Goal: Navigation & Orientation: Find specific page/section

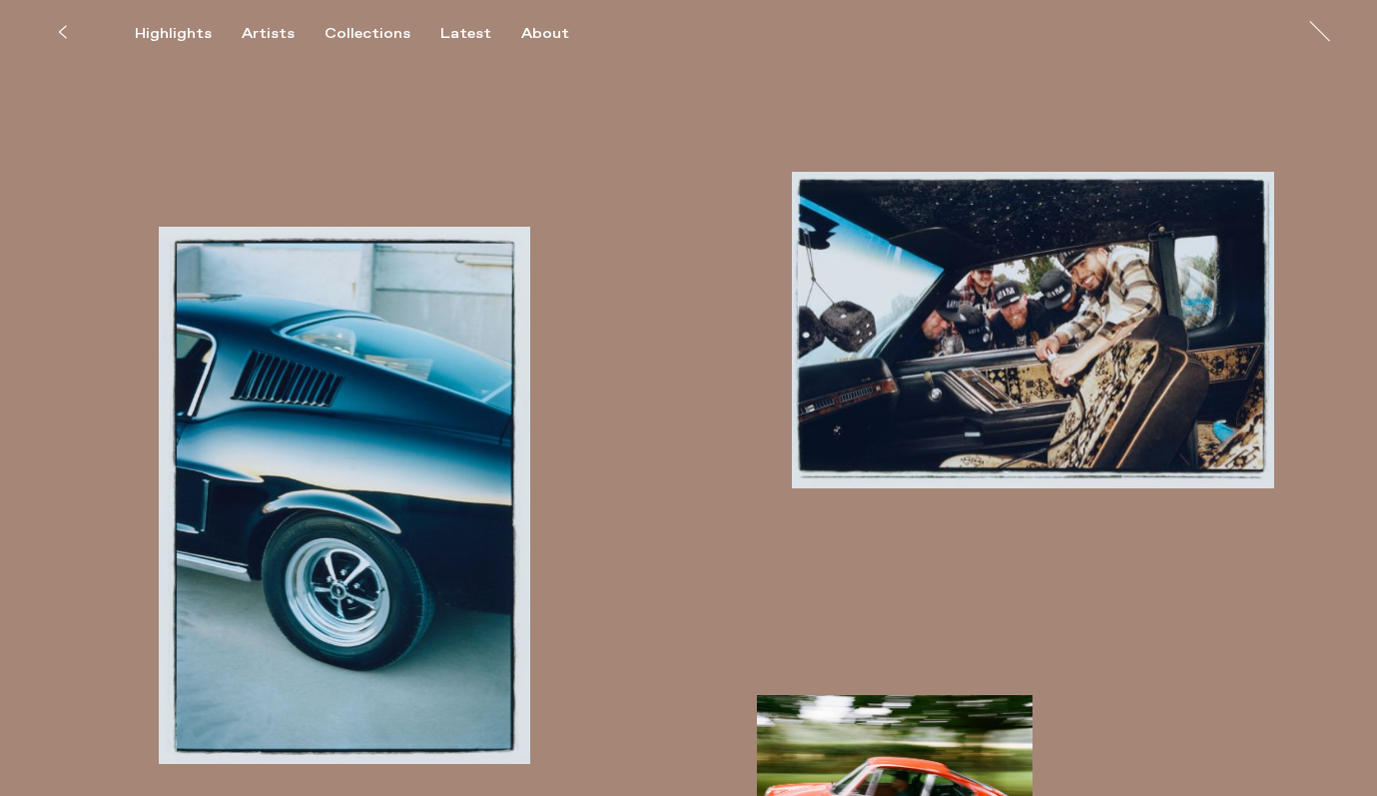
scroll to position [1012, 0]
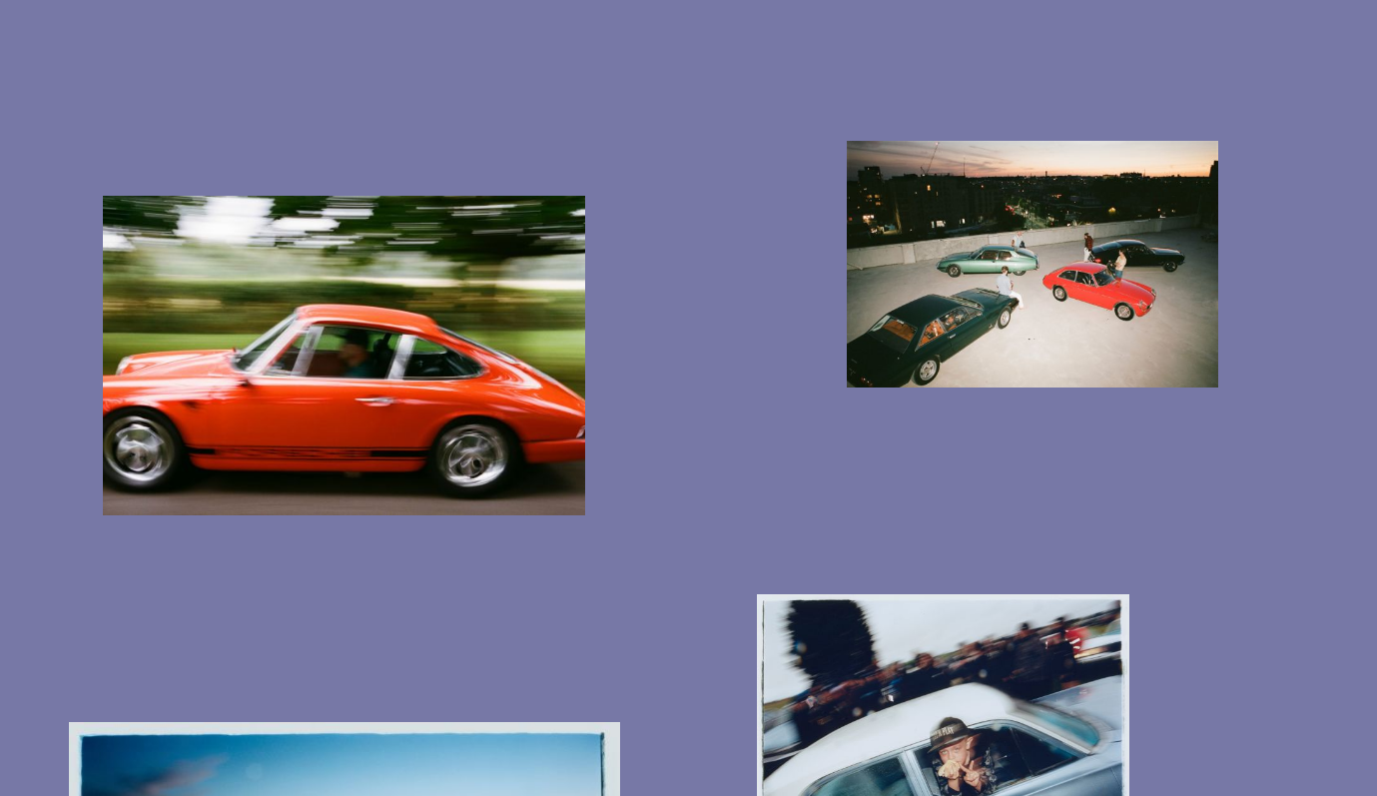
scroll to position [3655, 0]
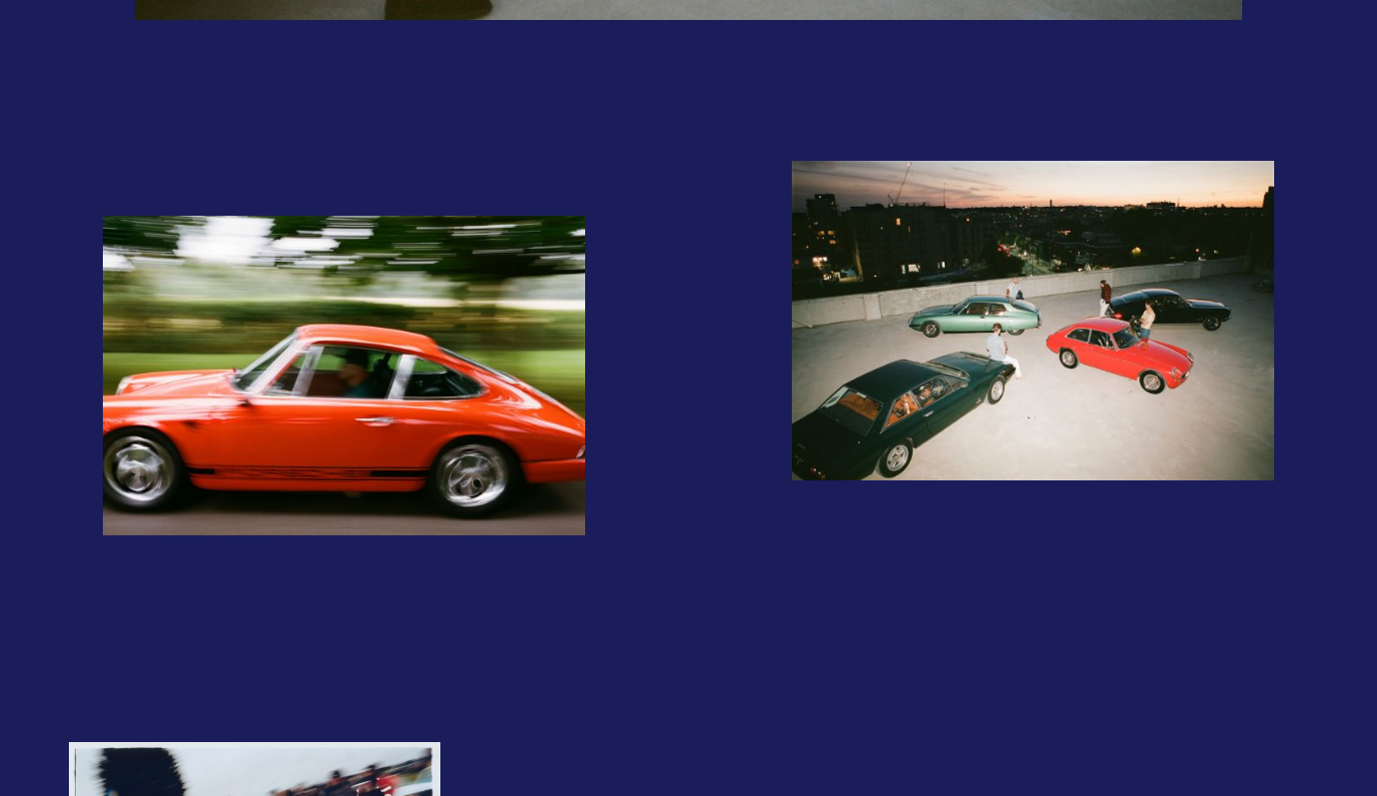
scroll to position [3105, 0]
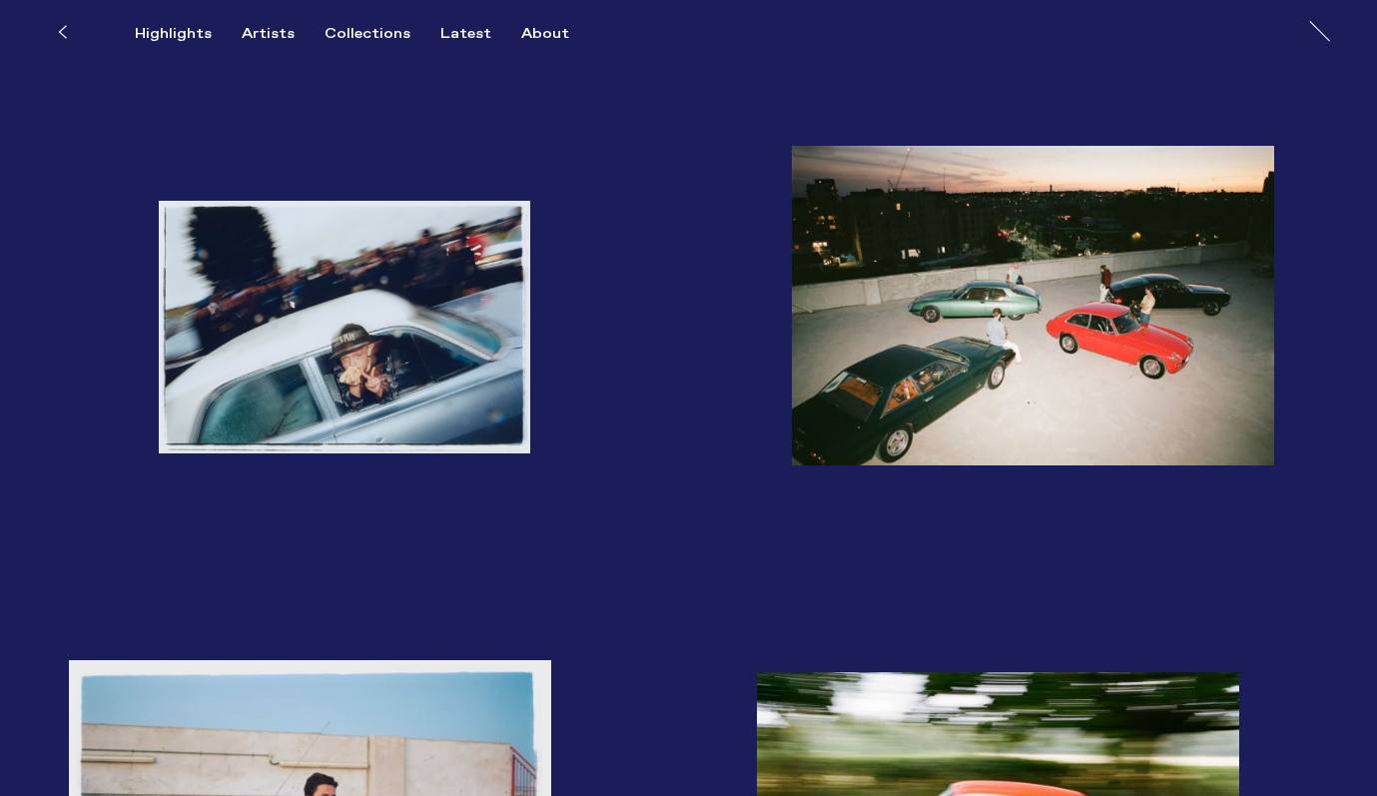
scroll to position [3316, 0]
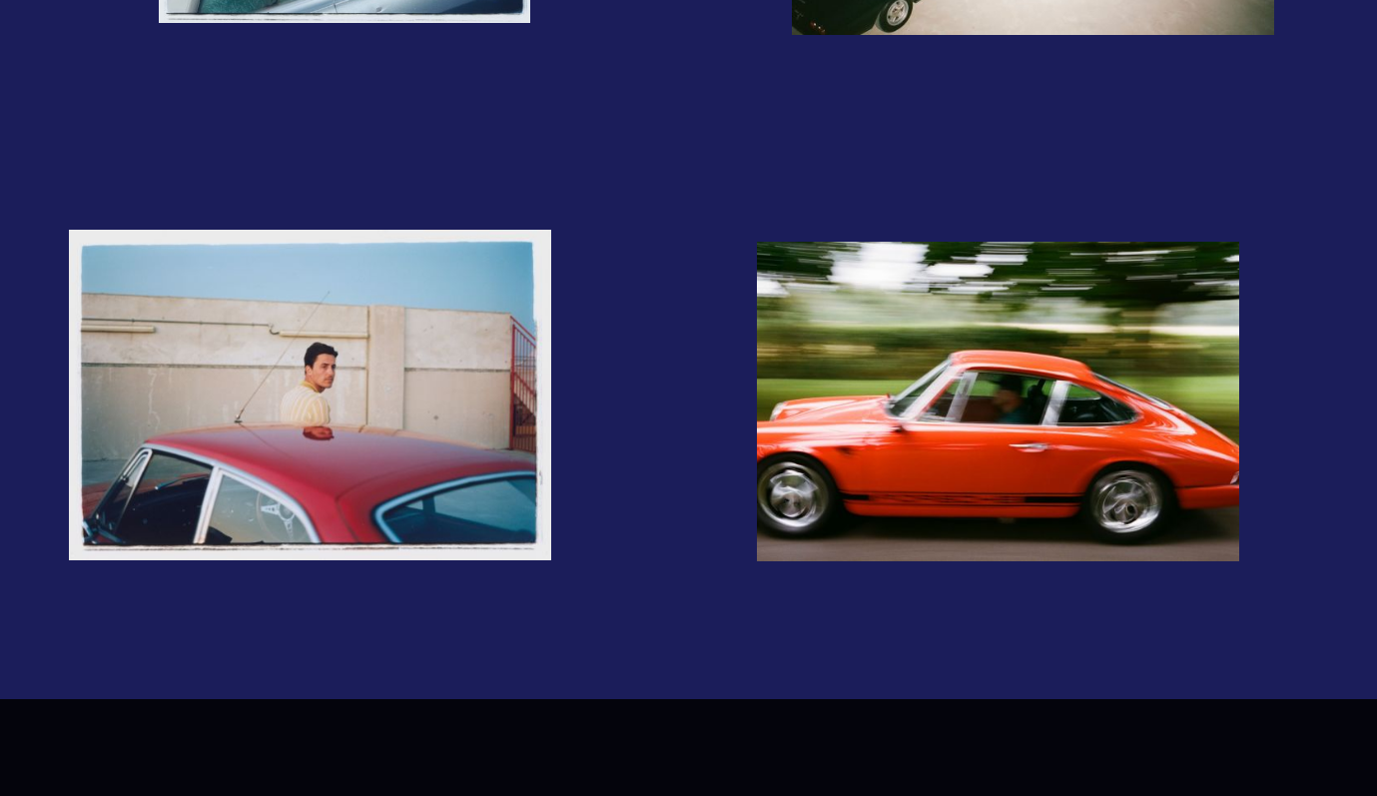
scroll to position [3760, 0]
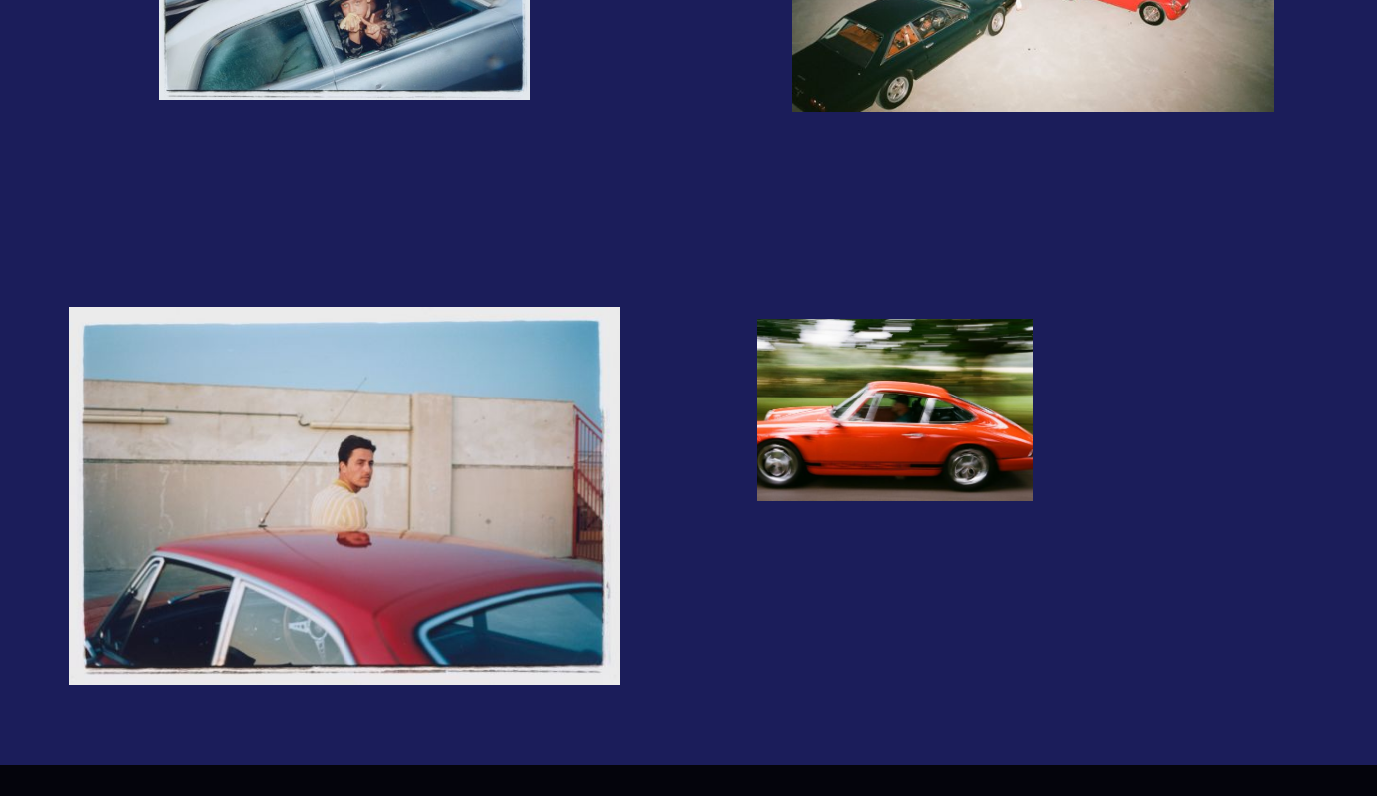
scroll to position [3692, 0]
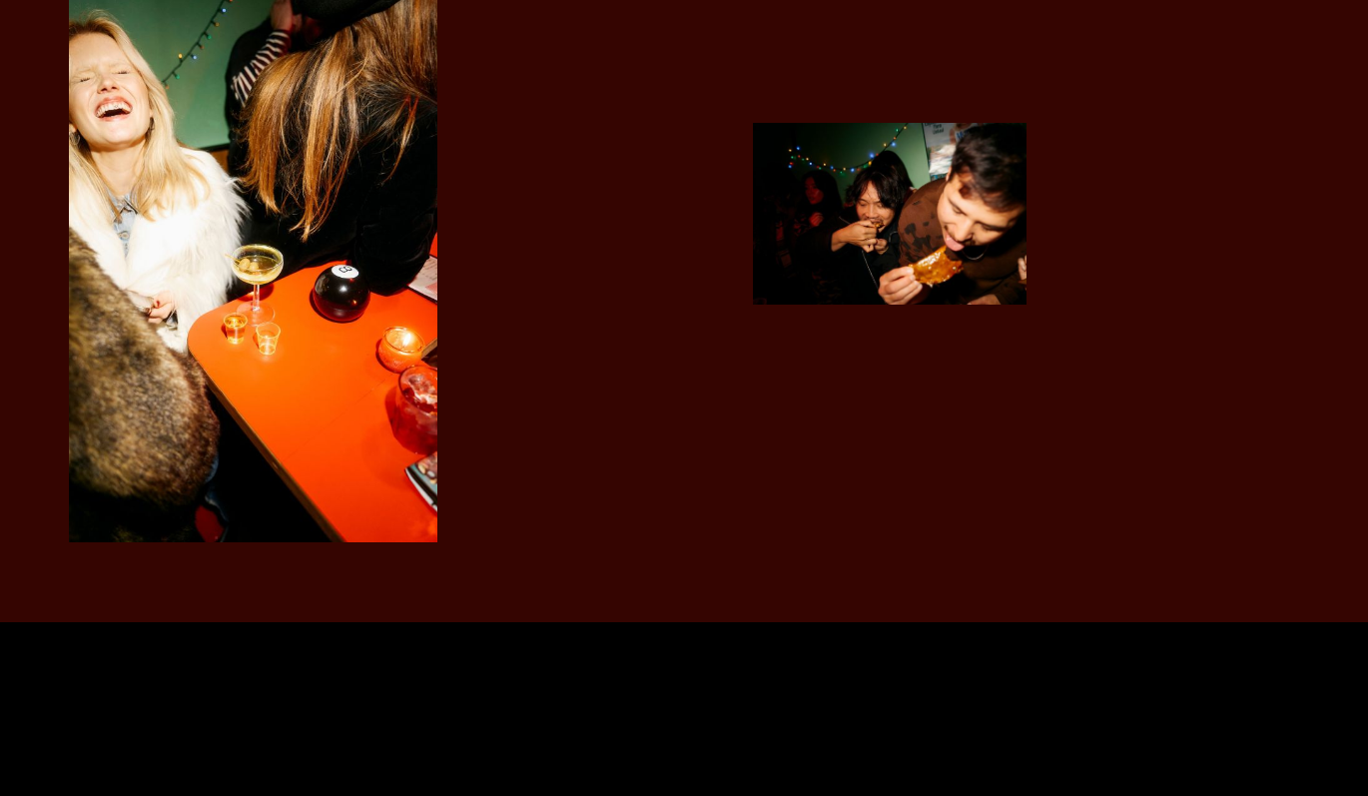
scroll to position [2066, 0]
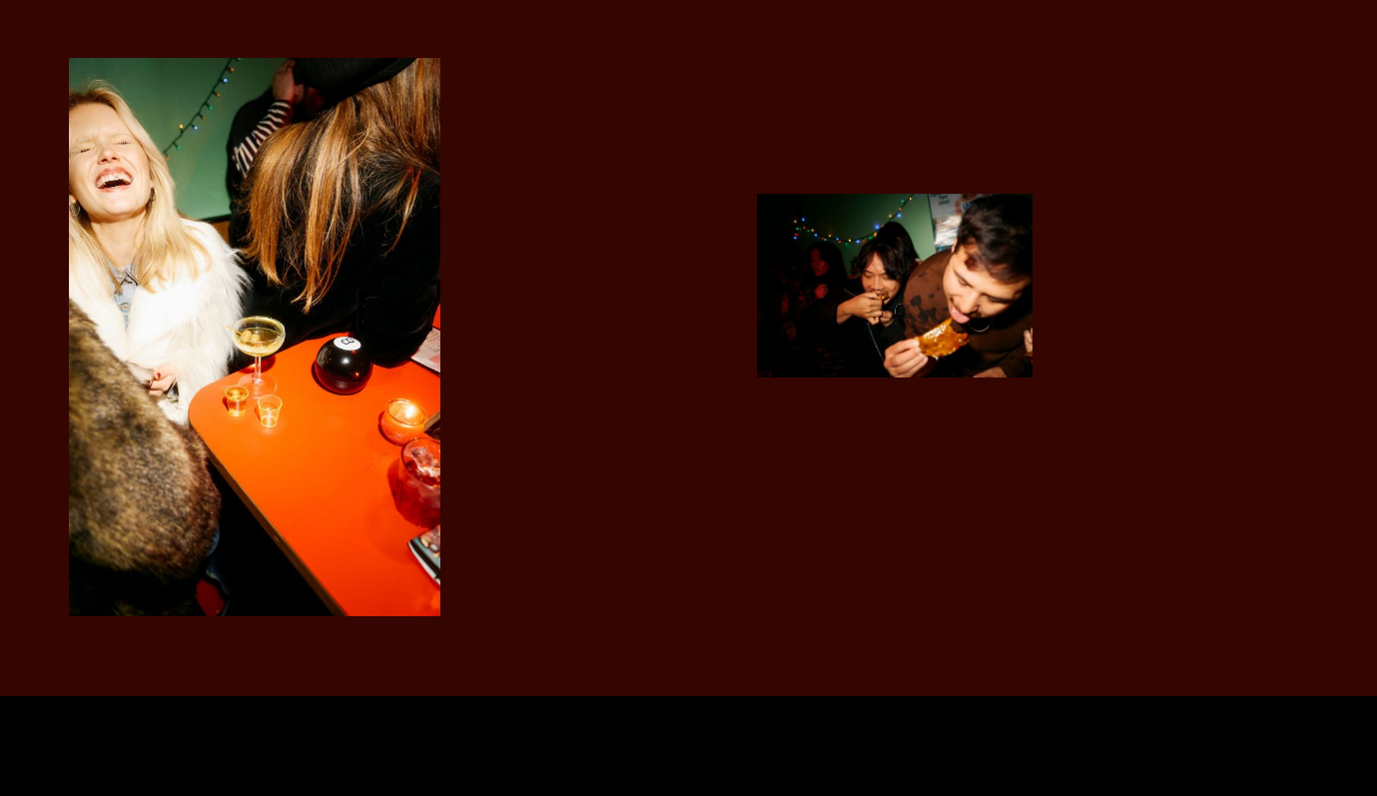
scroll to position [2051, 0]
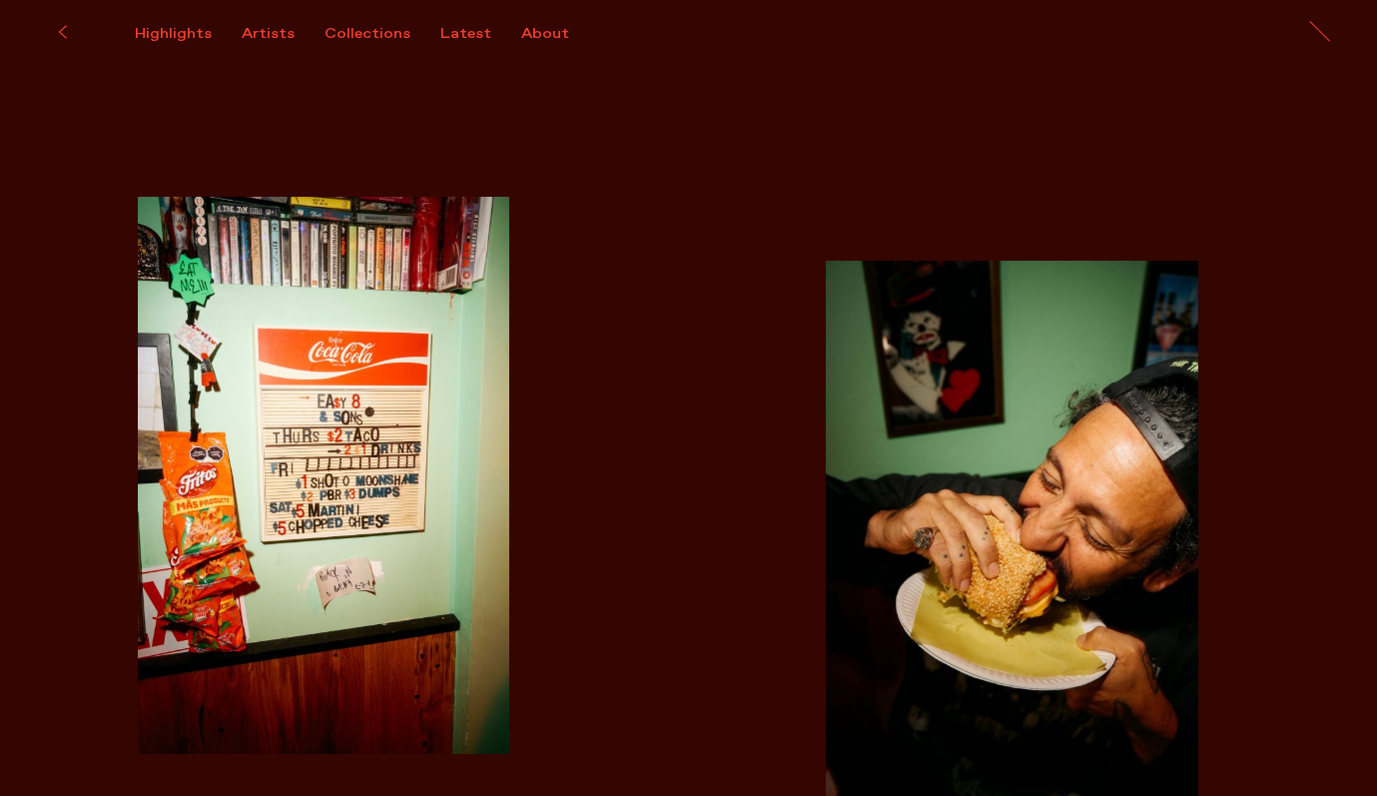
scroll to position [2582, 0]
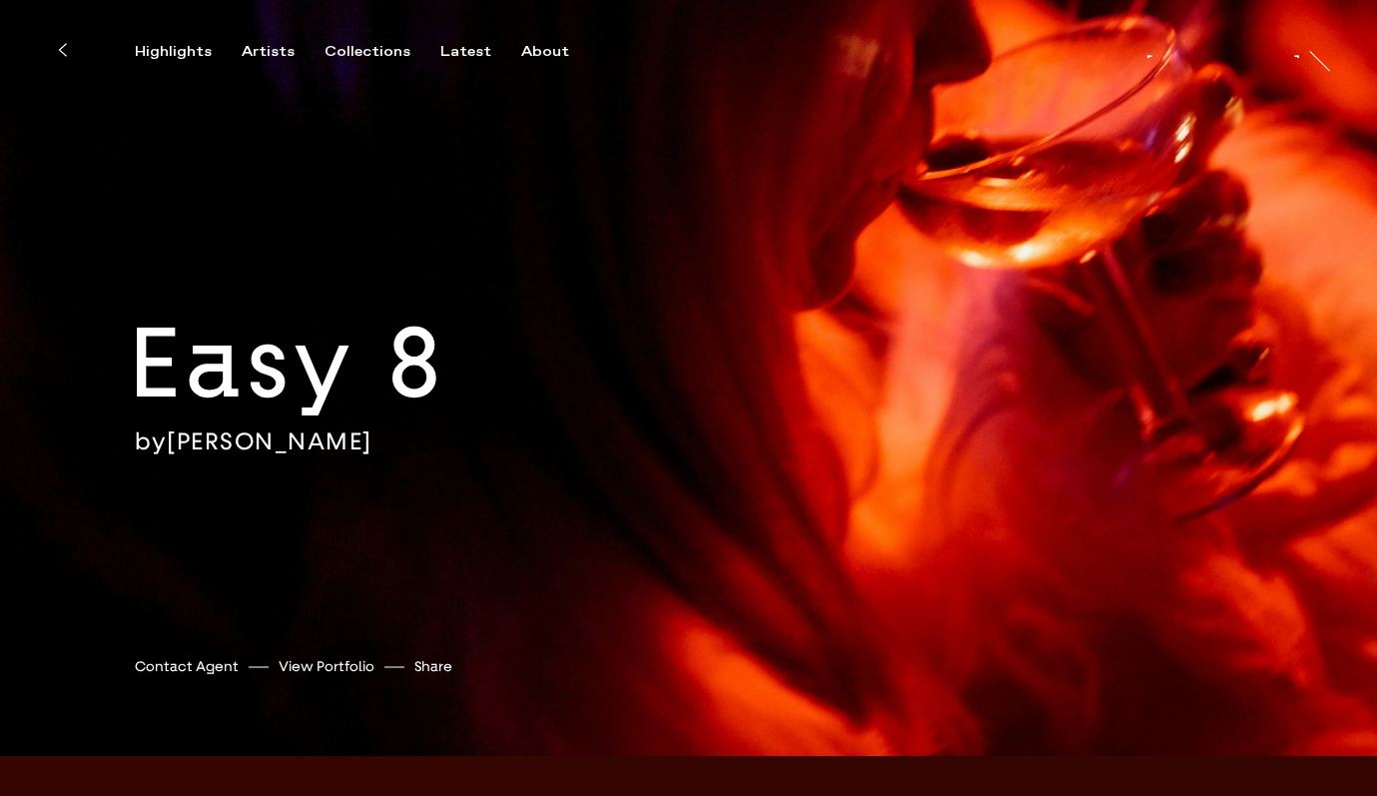
scroll to position [11, 0]
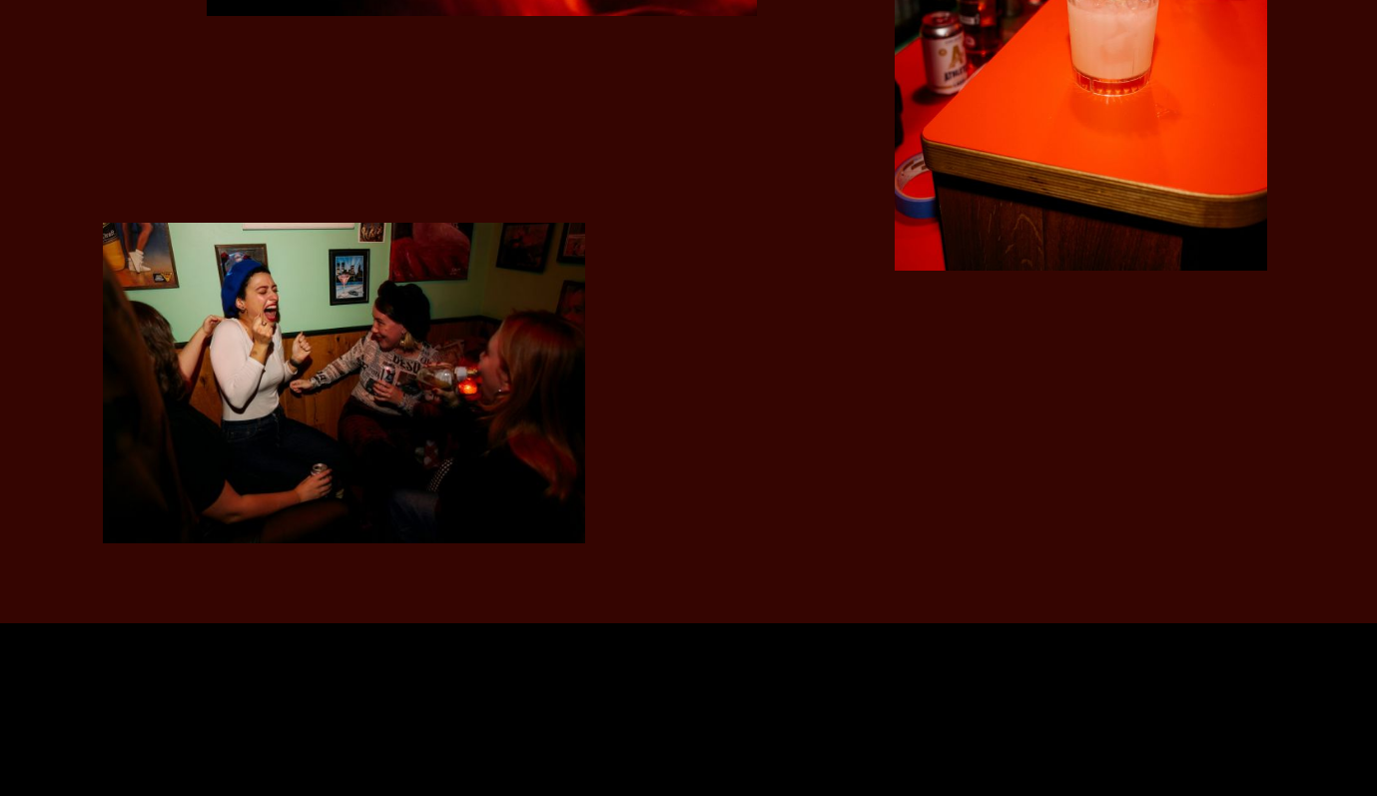
scroll to position [4046, 0]
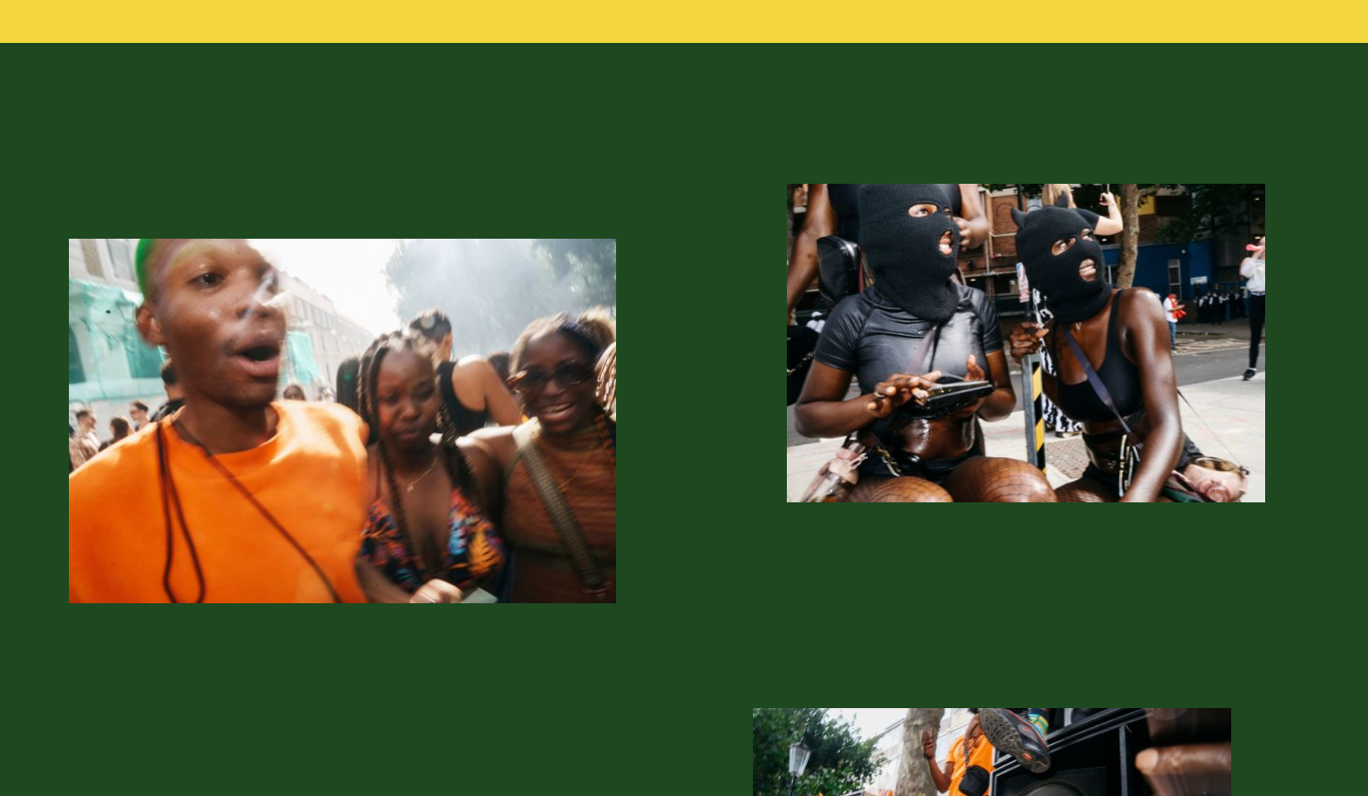
scroll to position [3415, 0]
